Goal: Transaction & Acquisition: Book appointment/travel/reservation

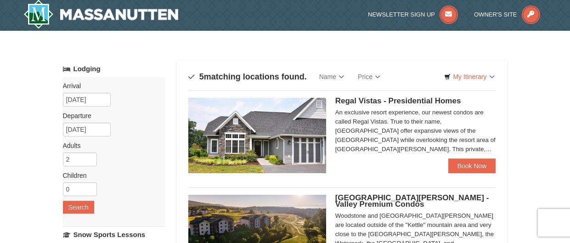
scroll to position [1, 0]
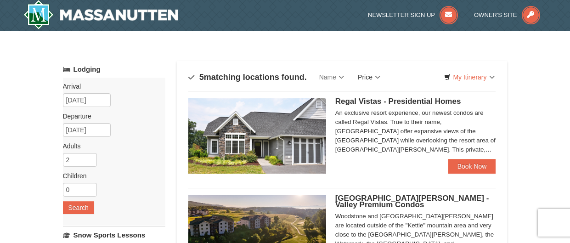
click at [373, 77] on link "Price" at bounding box center [369, 77] width 36 height 18
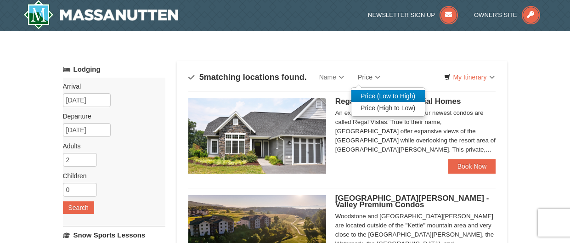
click at [406, 97] on link "Price (Low to High)" at bounding box center [389, 96] width 74 height 12
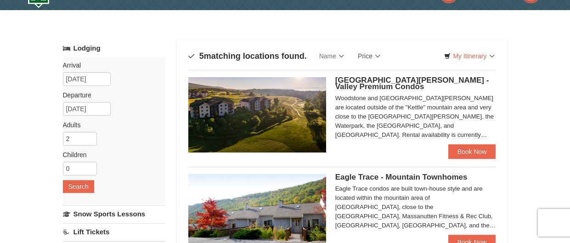
scroll to position [6, 0]
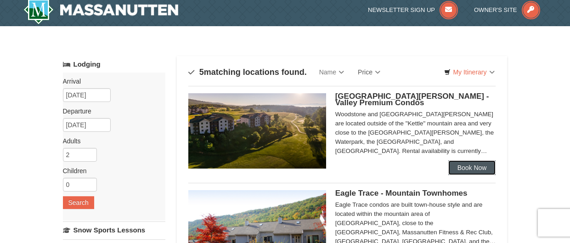
click at [476, 169] on link "Book Now" at bounding box center [473, 167] width 48 height 15
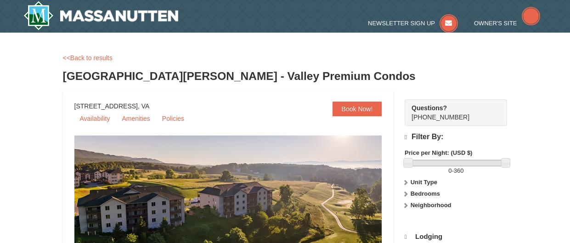
scroll to position [87, 0]
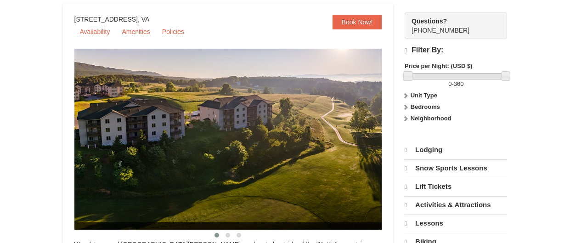
select select "9"
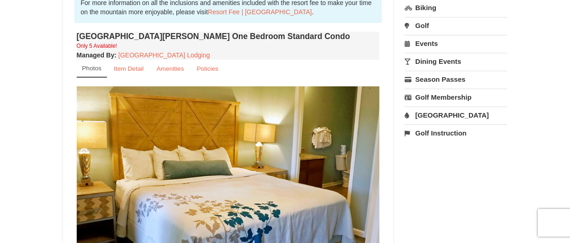
scroll to position [298, 0]
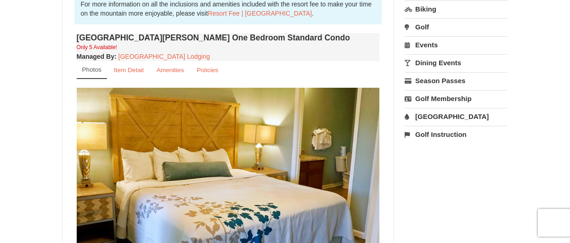
click at [302, 156] on img at bounding box center [228, 171] width 303 height 166
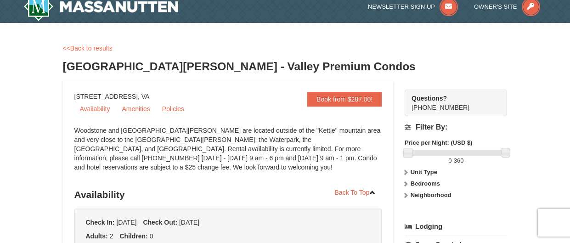
scroll to position [0, 0]
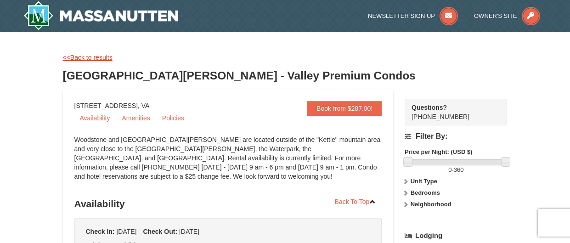
click at [97, 58] on link "<<Back to results" at bounding box center [88, 57] width 50 height 7
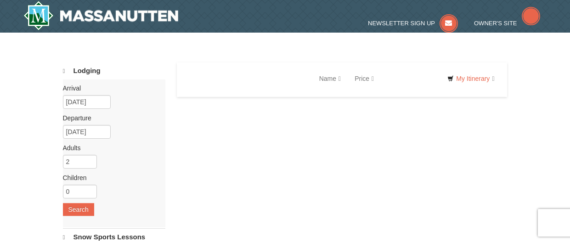
scroll to position [18, 0]
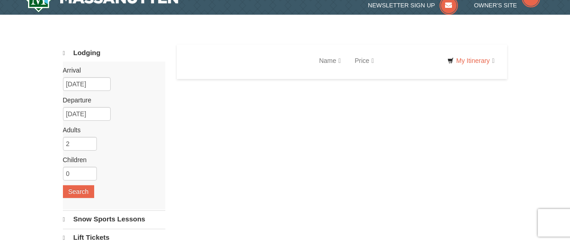
select select "9"
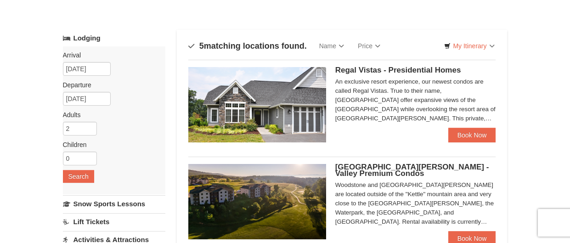
scroll to position [33, 0]
click at [379, 43] on link "Price" at bounding box center [369, 45] width 36 height 18
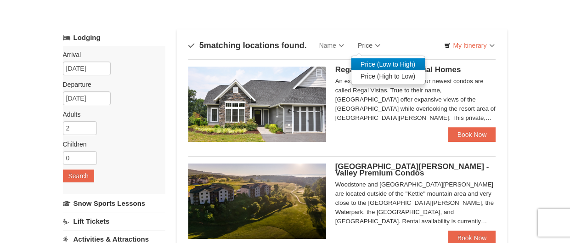
click at [405, 66] on link "Price (Low to High)" at bounding box center [389, 64] width 74 height 12
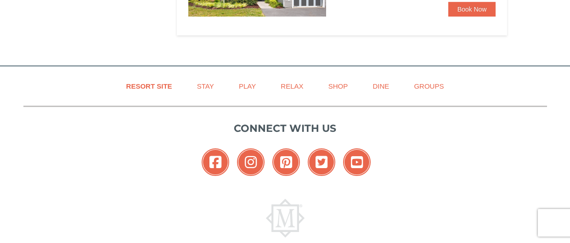
scroll to position [546, 0]
click at [205, 90] on link "Stay" at bounding box center [206, 86] width 40 height 21
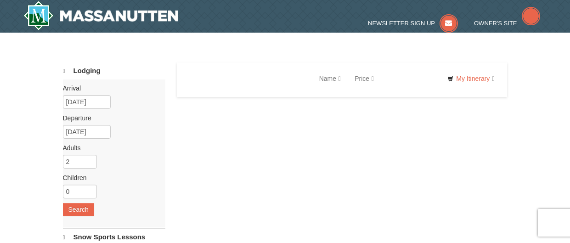
select select "9"
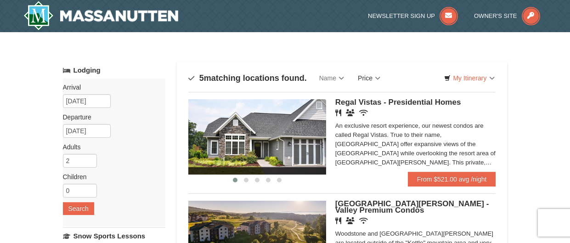
click at [377, 80] on link "Price" at bounding box center [369, 78] width 36 height 18
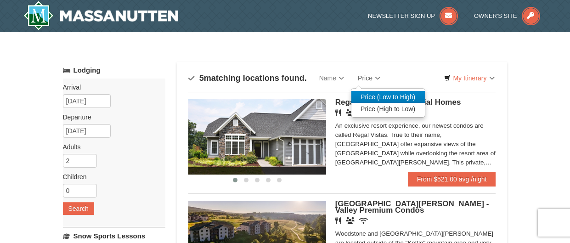
click at [404, 96] on link "Price (Low to High)" at bounding box center [389, 97] width 74 height 12
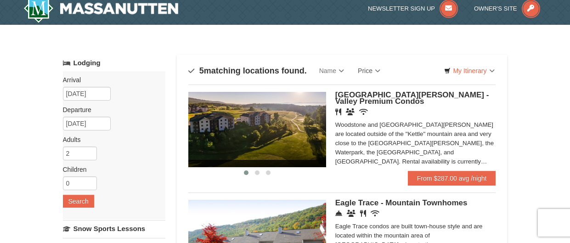
scroll to position [8, 0]
